Goal: Task Accomplishment & Management: Manage account settings

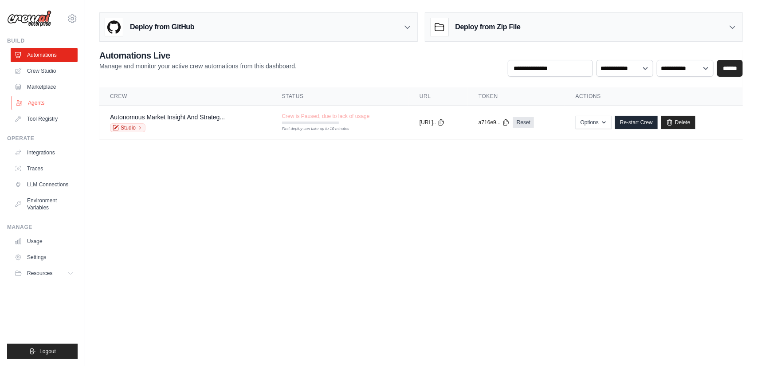
click at [40, 106] on link "Agents" at bounding box center [45, 103] width 67 height 14
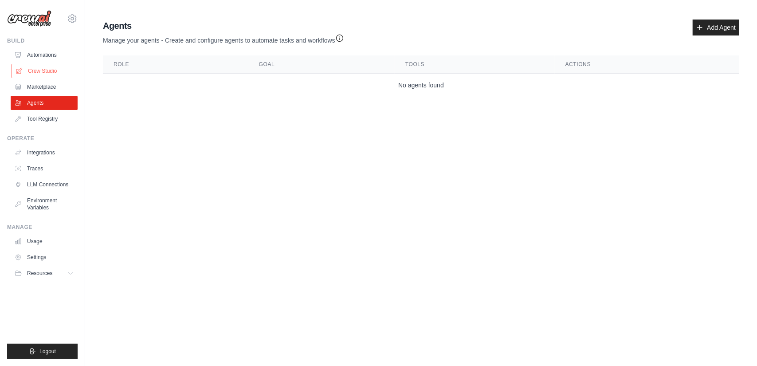
click at [30, 71] on link "Crew Studio" at bounding box center [45, 71] width 67 height 14
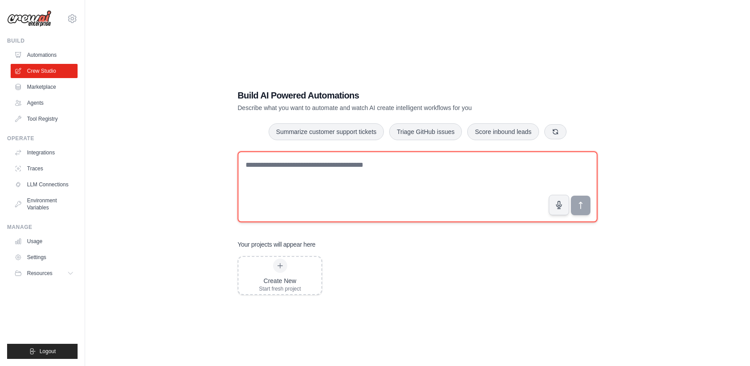
click at [356, 174] on textarea at bounding box center [418, 186] width 360 height 71
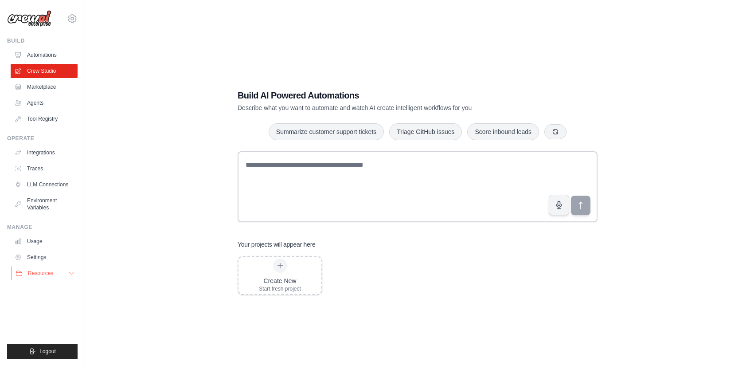
click at [59, 270] on button "Resources" at bounding box center [45, 273] width 67 height 14
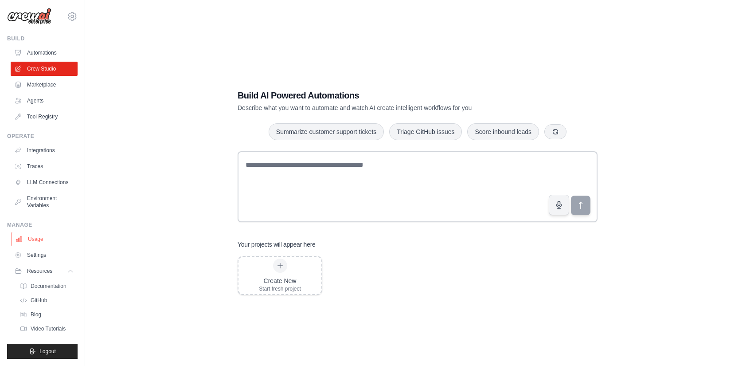
click at [35, 236] on link "Usage" at bounding box center [45, 239] width 67 height 14
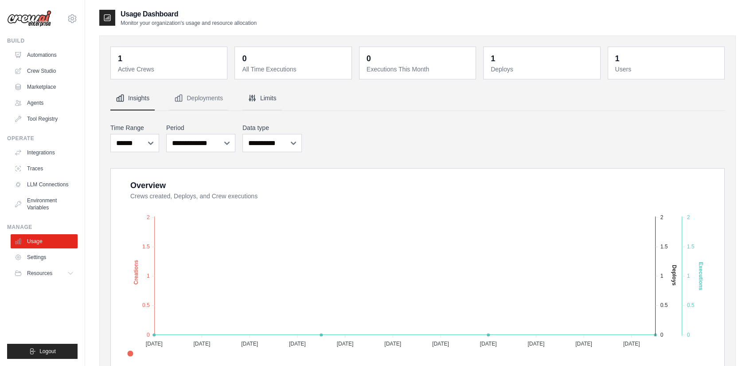
click at [268, 102] on button "Limits" at bounding box center [262, 98] width 39 height 24
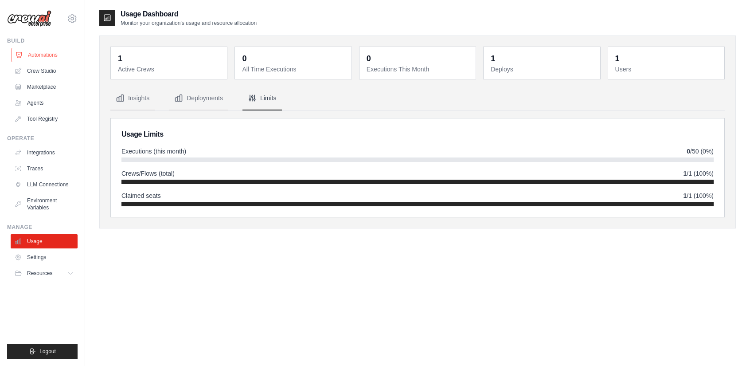
click at [46, 55] on link "Automations" at bounding box center [45, 55] width 67 height 14
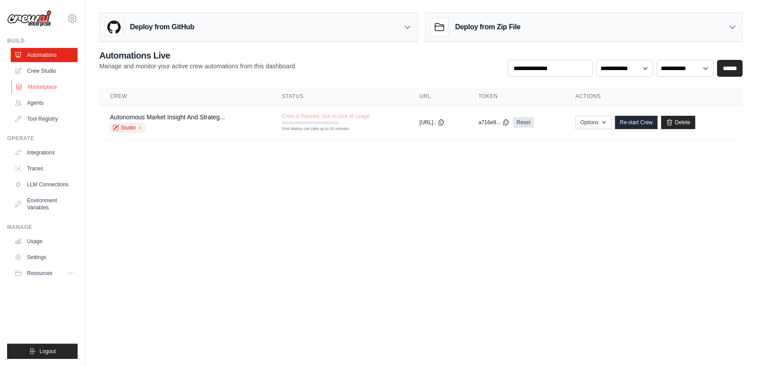
click at [40, 86] on link "Marketplace" at bounding box center [45, 87] width 67 height 14
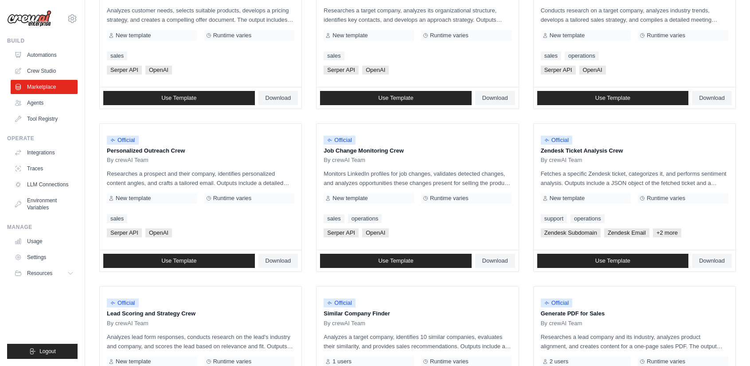
scroll to position [454, 0]
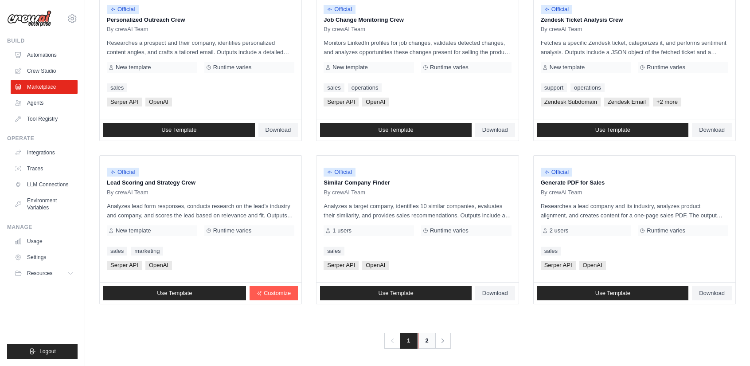
click at [427, 344] on link "2" at bounding box center [427, 341] width 18 height 16
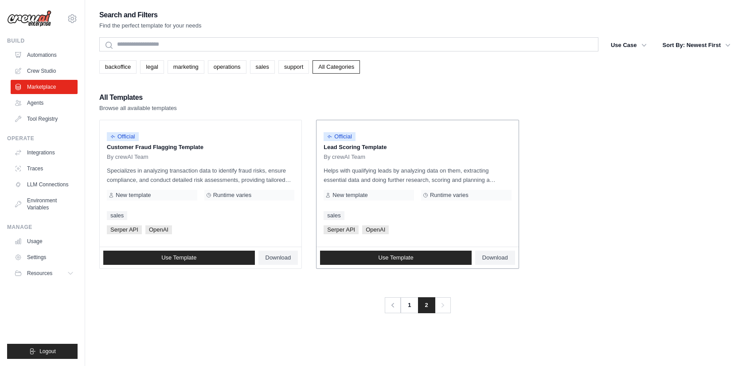
click at [411, 187] on div "Official Lead Scoring Template By crewAI Team Helps with qualifying leads by an…" at bounding box center [418, 183] width 202 height 126
click at [381, 257] on span "Use Template" at bounding box center [395, 257] width 35 height 7
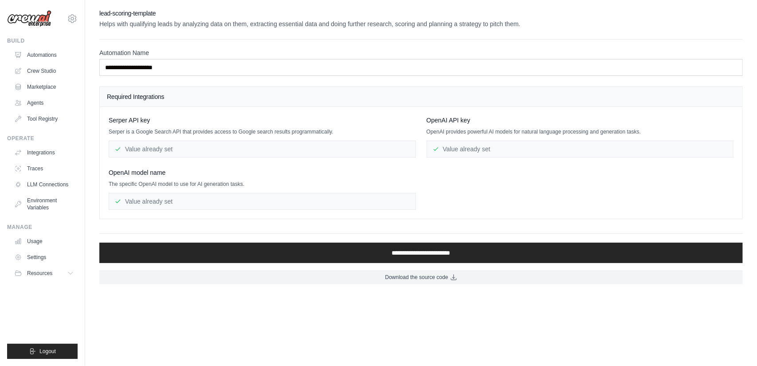
click at [150, 148] on div "Value already set" at bounding box center [262, 149] width 307 height 17
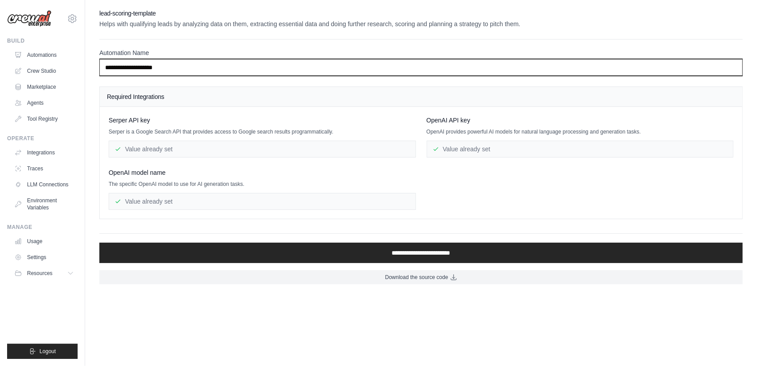
click at [224, 65] on input "**********" at bounding box center [420, 67] width 643 height 17
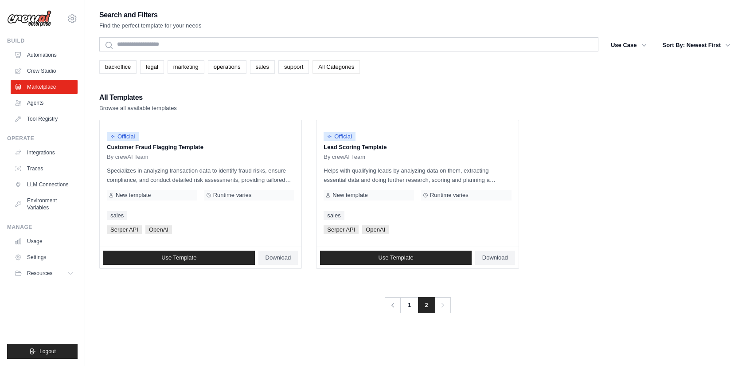
click at [329, 69] on link "All Categories" at bounding box center [336, 66] width 47 height 13
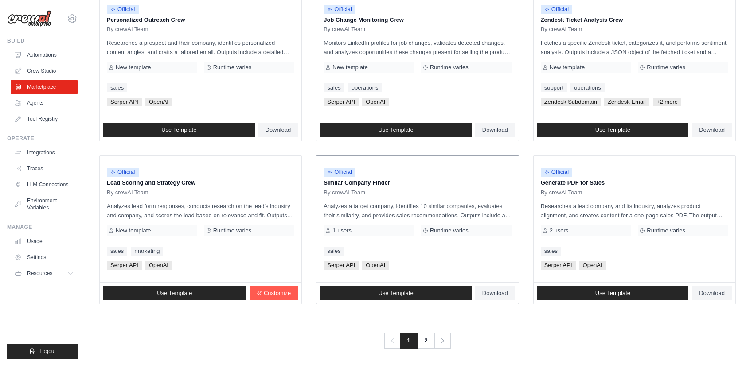
scroll to position [453, 0]
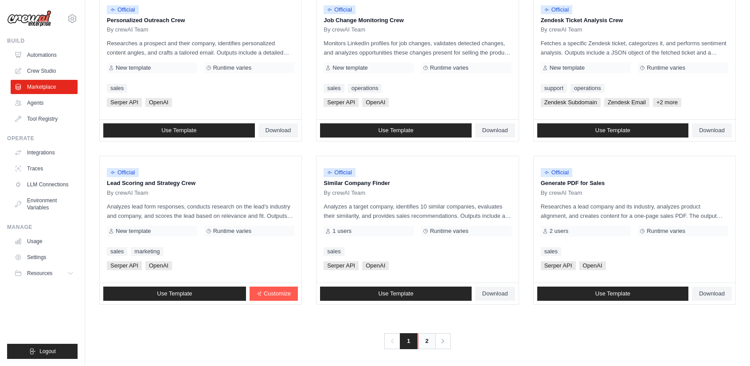
click at [428, 337] on link "2" at bounding box center [427, 341] width 18 height 16
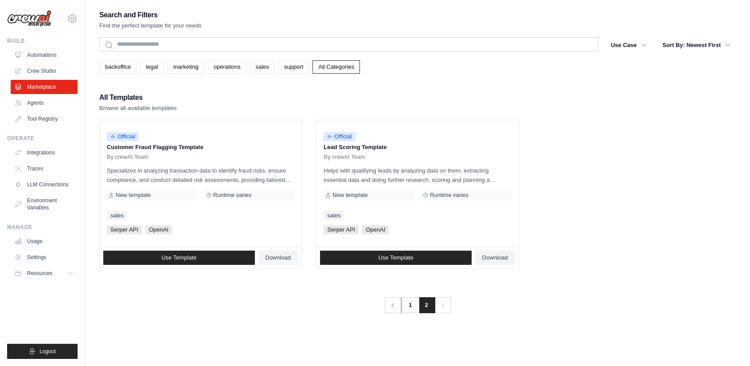
click at [409, 307] on link "1" at bounding box center [410, 305] width 18 height 16
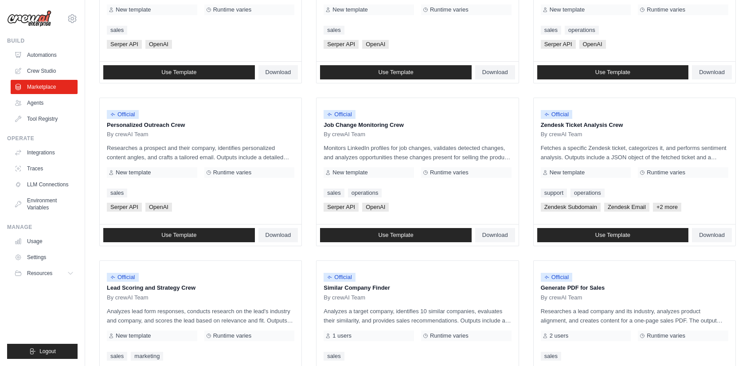
scroll to position [454, 0]
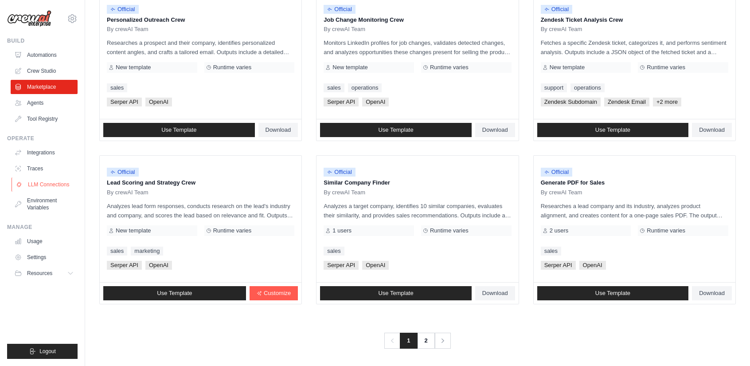
click at [55, 180] on link "LLM Connections" at bounding box center [45, 184] width 67 height 14
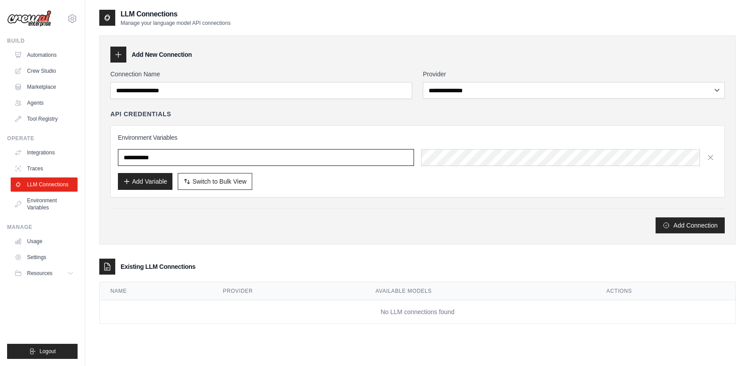
click at [152, 160] on input "text" at bounding box center [266, 157] width 296 height 17
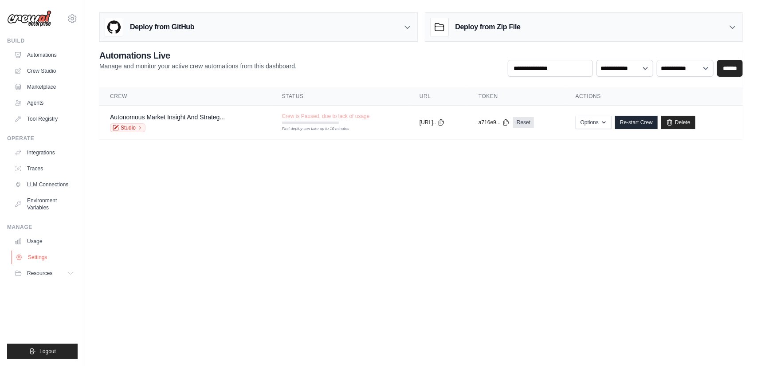
click at [41, 258] on link "Settings" at bounding box center [45, 257] width 67 height 14
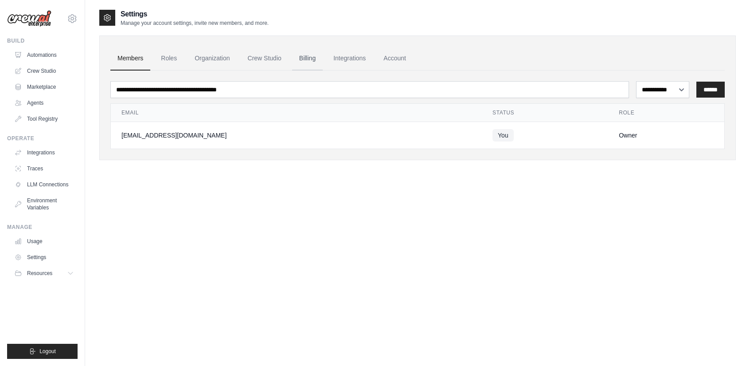
click at [317, 56] on link "Billing" at bounding box center [307, 59] width 31 height 24
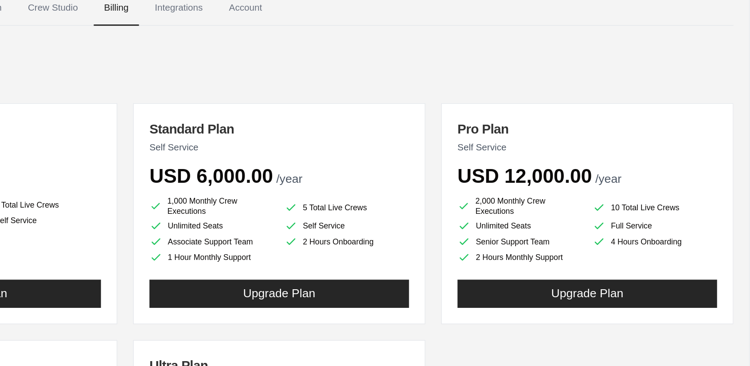
click at [470, 229] on ul "1,000 Monthly Crew Executions 5 Total Live Crews Unlimited Seats Self Service A…" at bounding box center [418, 208] width 176 height 46
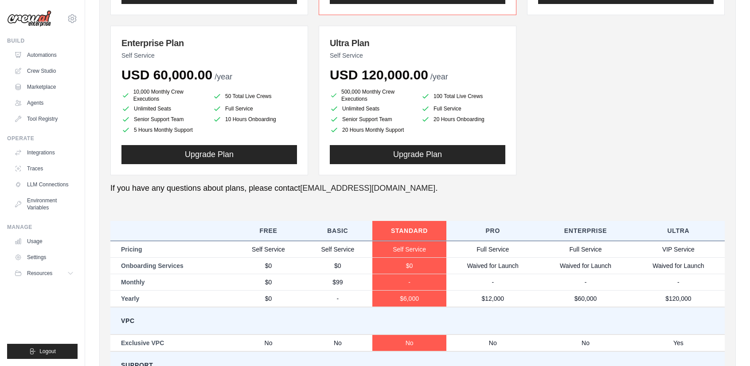
scroll to position [239, 0]
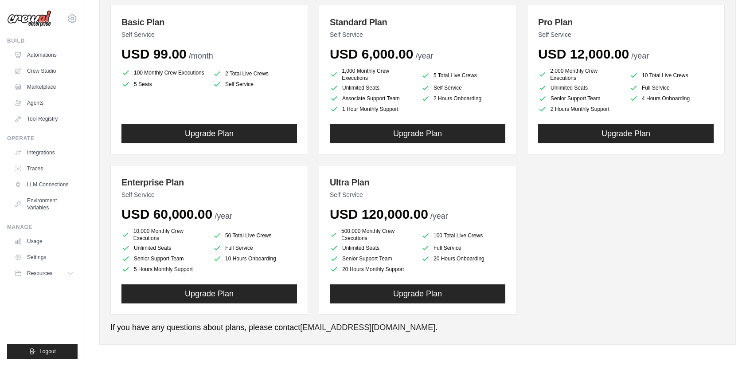
click at [252, 103] on div "100 Monthly Crew Executions 2 Total Live Crews 5 Seats Self Service" at bounding box center [209, 90] width 176 height 46
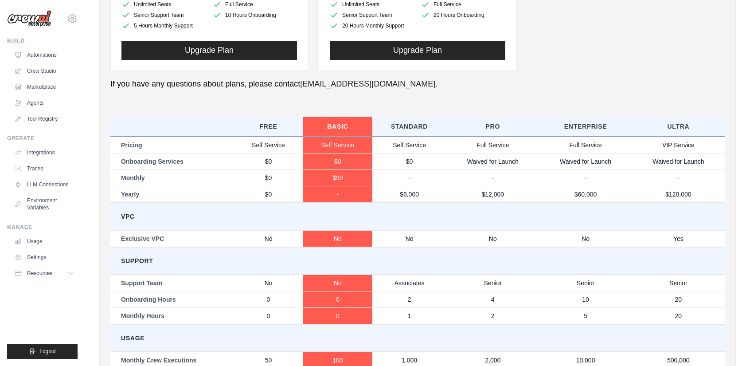
scroll to position [362, 0]
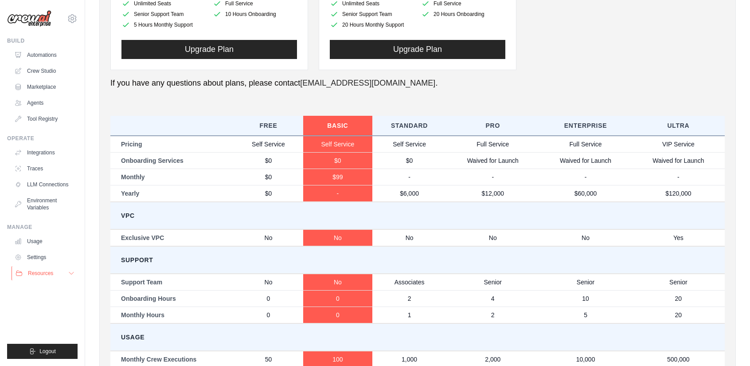
click at [75, 273] on button "Resources" at bounding box center [45, 273] width 67 height 14
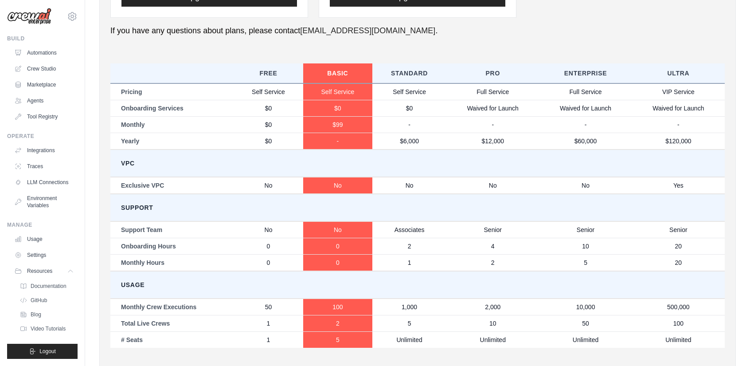
scroll to position [438, 0]
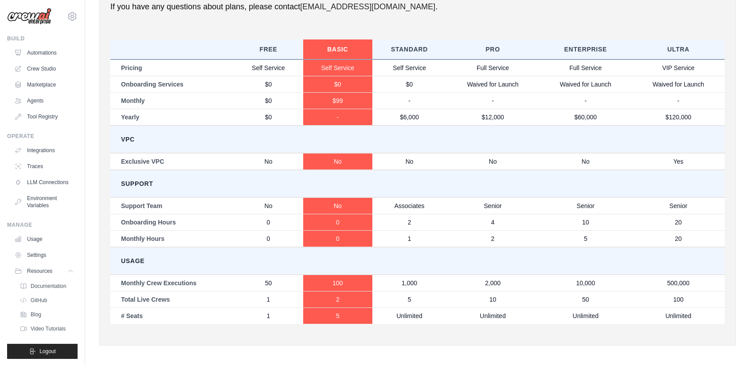
click at [267, 281] on td "50" at bounding box center [268, 282] width 69 height 17
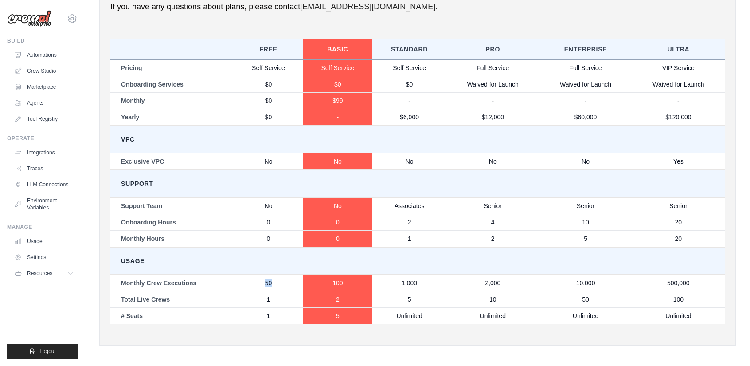
click at [267, 281] on td "50" at bounding box center [268, 282] width 69 height 17
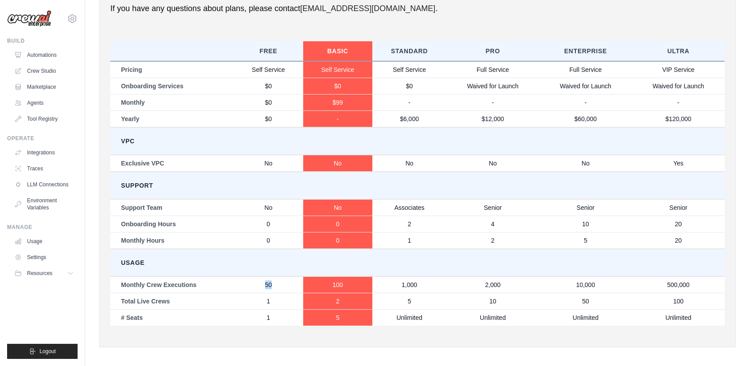
scroll to position [436, 0]
click at [267, 297] on td "1" at bounding box center [268, 301] width 69 height 16
click at [269, 316] on td "1" at bounding box center [268, 317] width 69 height 16
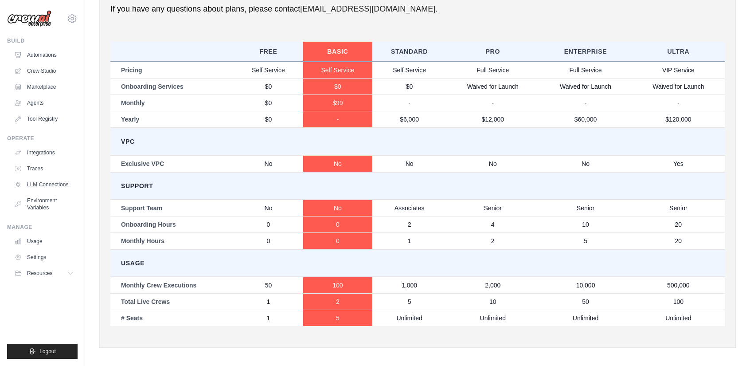
click at [269, 316] on td "1" at bounding box center [268, 317] width 69 height 16
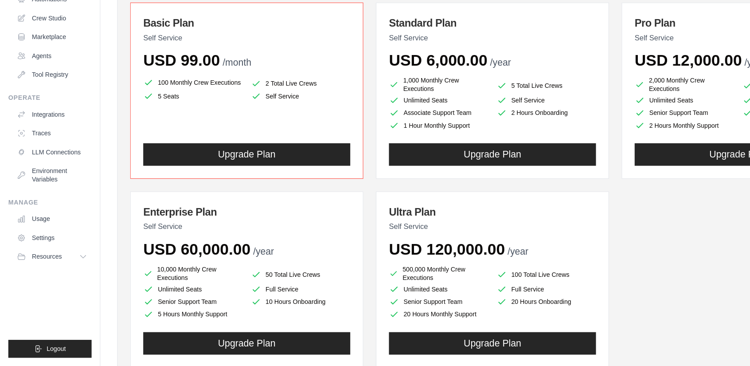
scroll to position [65, 0]
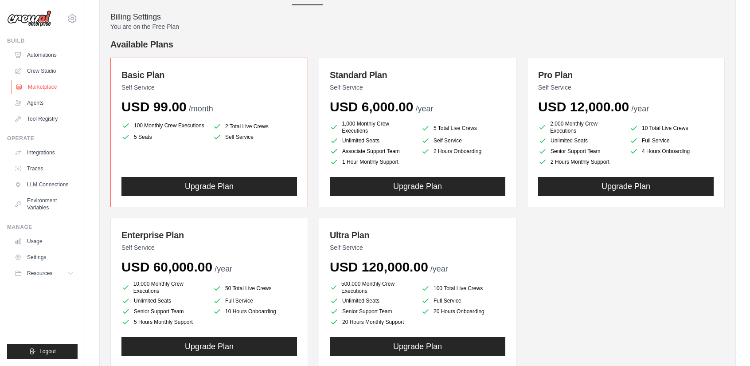
click at [37, 83] on link "Marketplace" at bounding box center [45, 87] width 67 height 14
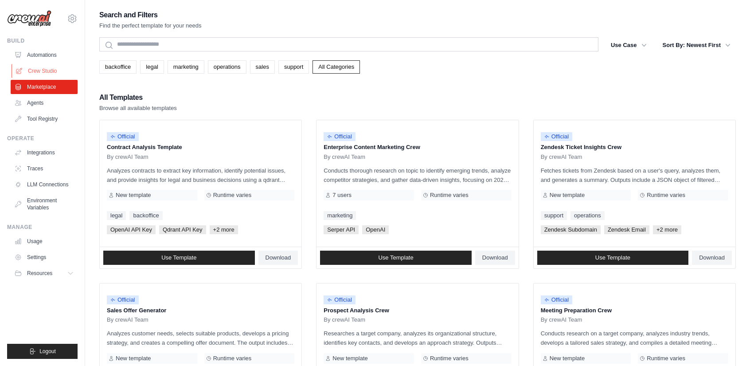
click at [26, 70] on link "Crew Studio" at bounding box center [45, 71] width 67 height 14
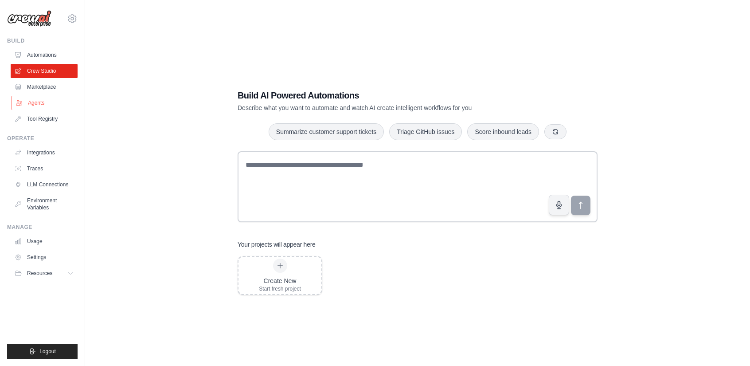
click at [35, 104] on link "Agents" at bounding box center [45, 103] width 67 height 14
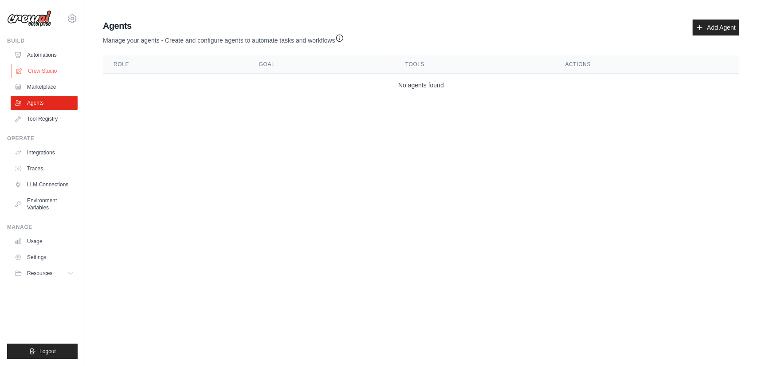
click at [48, 69] on link "Crew Studio" at bounding box center [45, 71] width 67 height 14
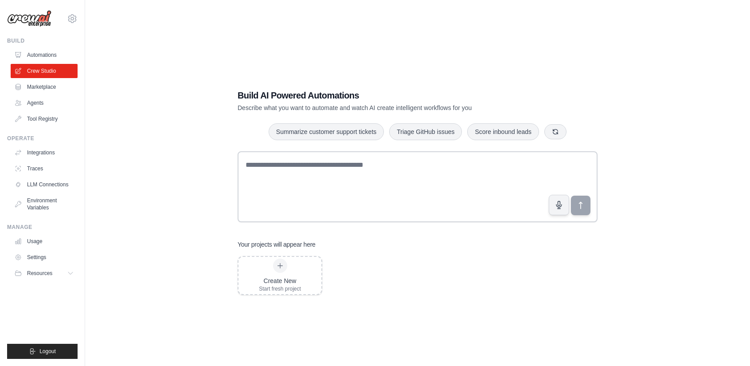
click at [55, 56] on link "Automations" at bounding box center [44, 55] width 67 height 14
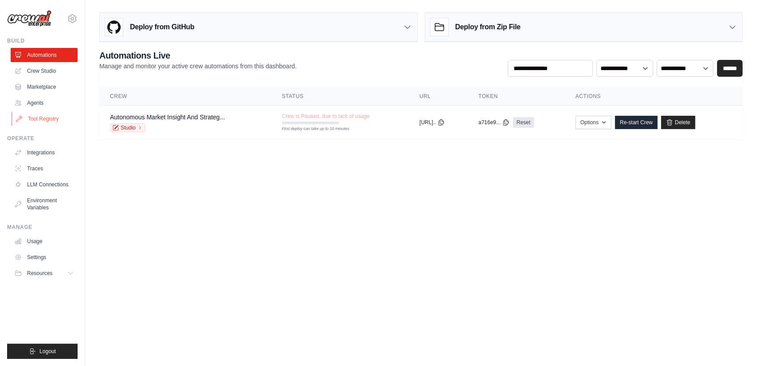
click at [49, 117] on link "Tool Registry" at bounding box center [45, 119] width 67 height 14
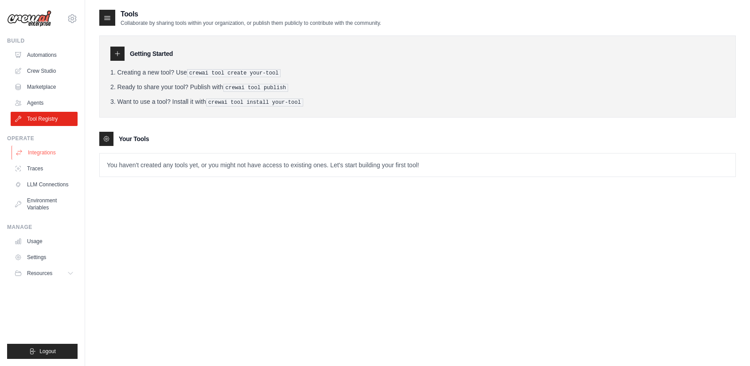
click at [47, 149] on link "Integrations" at bounding box center [45, 152] width 67 height 14
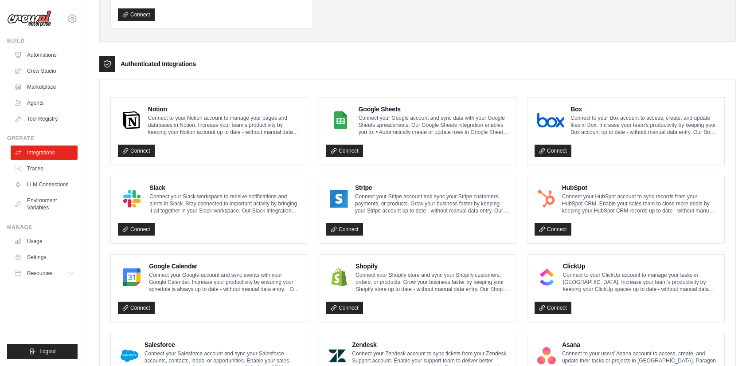
scroll to position [463, 0]
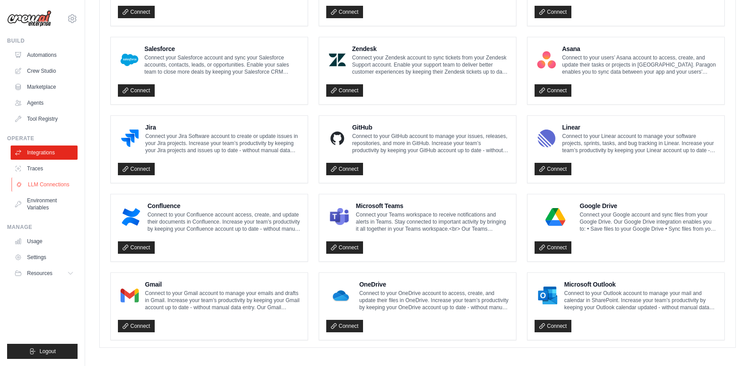
click at [44, 183] on link "LLM Connections" at bounding box center [45, 184] width 67 height 14
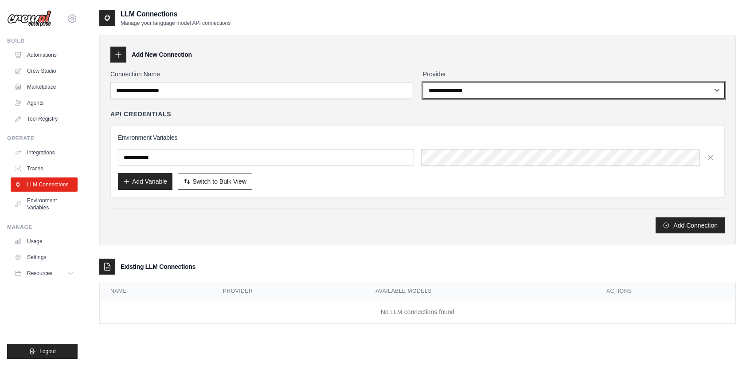
click at [470, 90] on select "**********" at bounding box center [574, 90] width 302 height 16
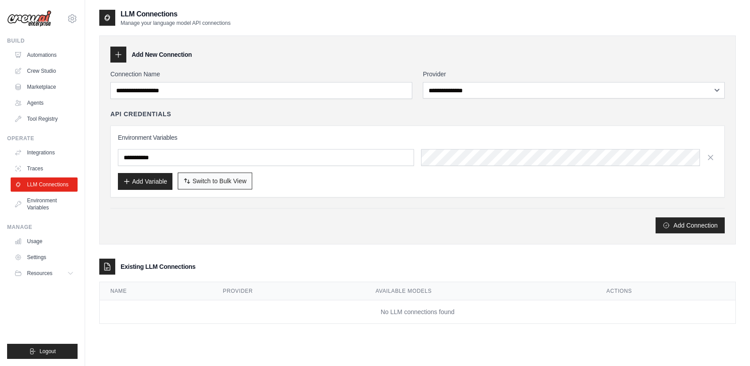
click at [212, 173] on button "Switch to Bulk View Switch to Table View" at bounding box center [215, 180] width 74 height 17
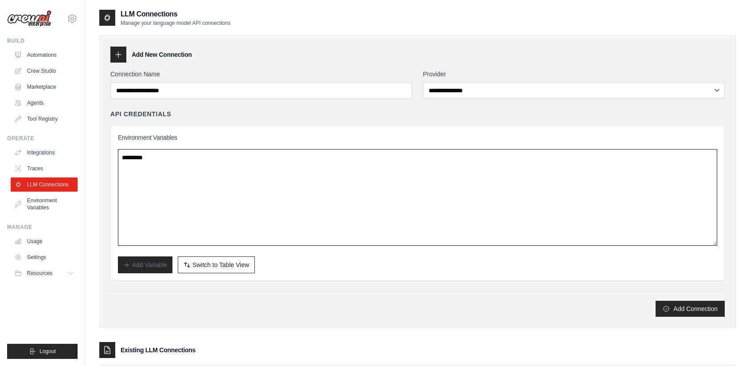
click at [168, 160] on textarea at bounding box center [417, 197] width 599 height 97
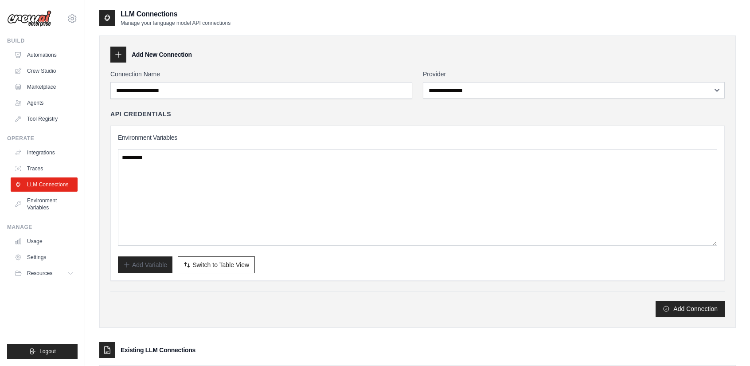
click at [265, 304] on div "Add Connection" at bounding box center [417, 309] width 615 height 16
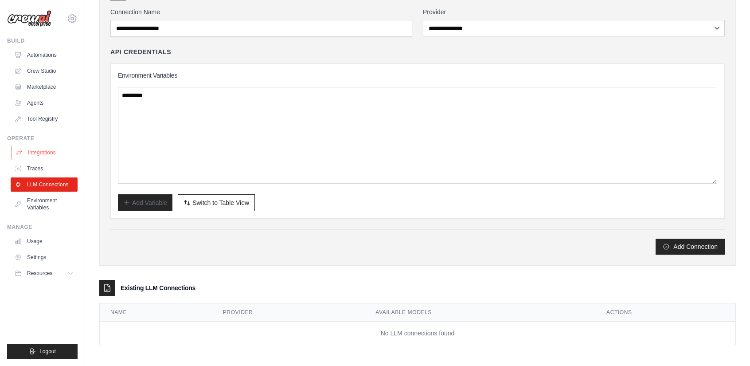
click at [63, 157] on link "Integrations" at bounding box center [45, 152] width 67 height 14
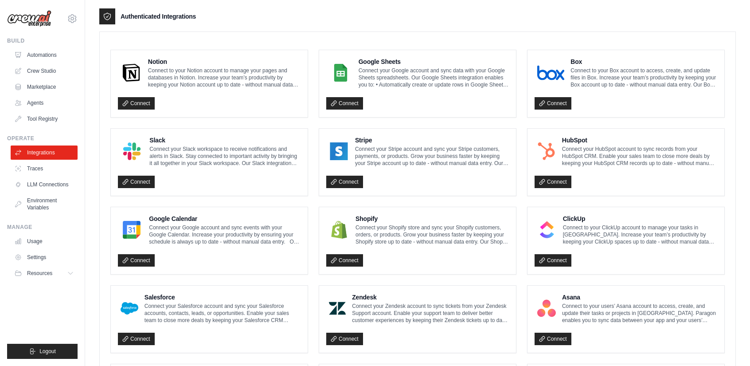
scroll to position [282, 0]
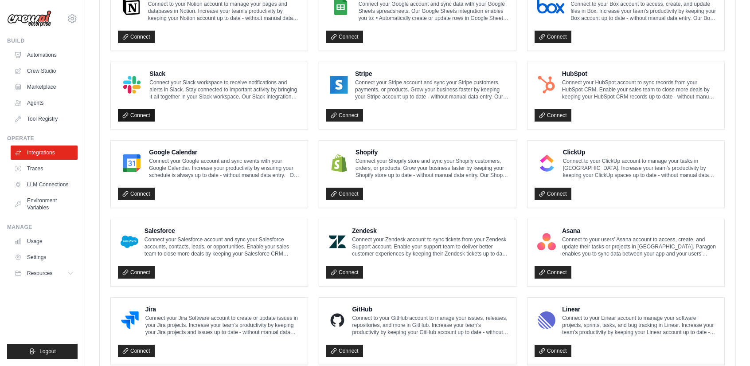
drag, startPoint x: 132, startPoint y: 192, endPoint x: 147, endPoint y: 115, distance: 78.7
click at [147, 115] on ul "Notion Connect to your Notion account to manage your pages and databases in Not…" at bounding box center [417, 252] width 615 height 539
click at [147, 115] on link "Connect" at bounding box center [136, 115] width 37 height 12
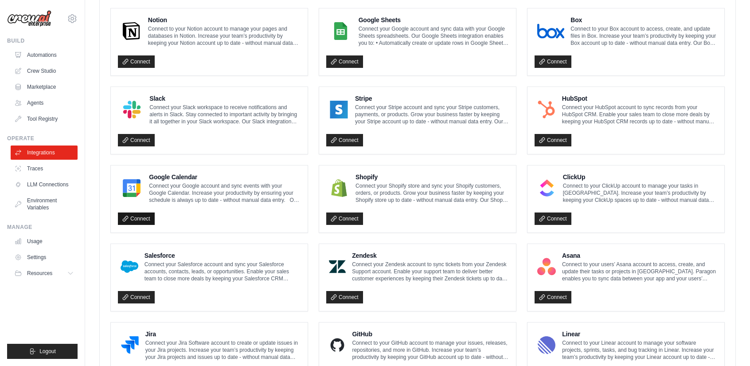
click at [141, 216] on link "Connect" at bounding box center [136, 218] width 37 height 12
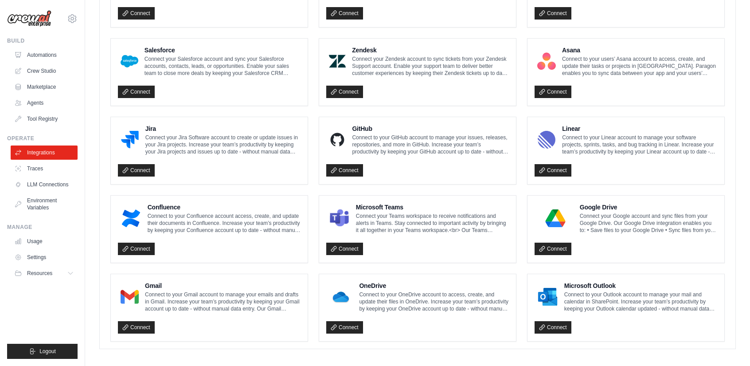
scroll to position [463, 0]
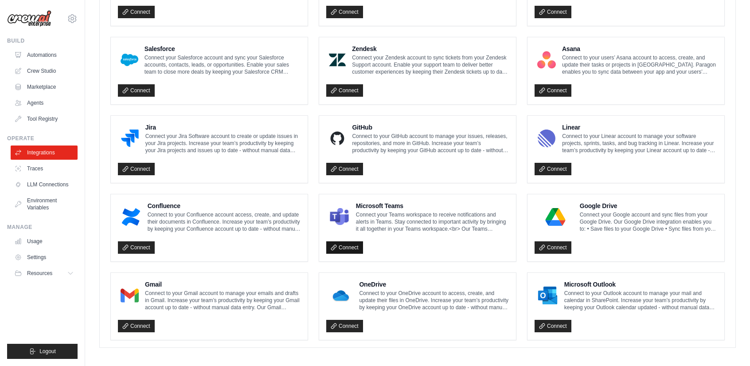
click at [345, 246] on link "Connect" at bounding box center [344, 247] width 37 height 12
click at [144, 320] on link "Connect" at bounding box center [136, 326] width 37 height 12
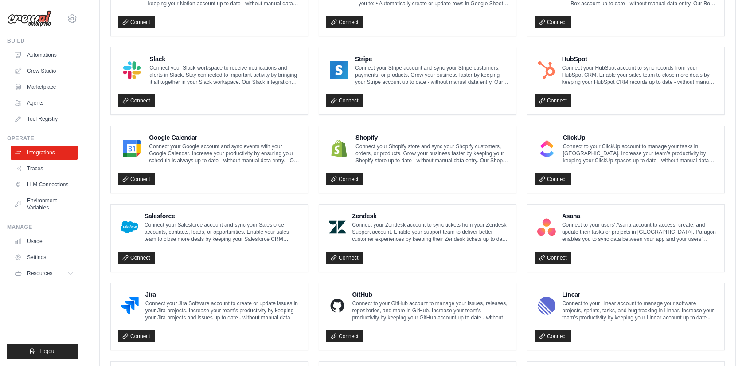
scroll to position [297, 0]
click at [138, 176] on link "Connect" at bounding box center [136, 178] width 37 height 12
